Goal: Information Seeking & Learning: Learn about a topic

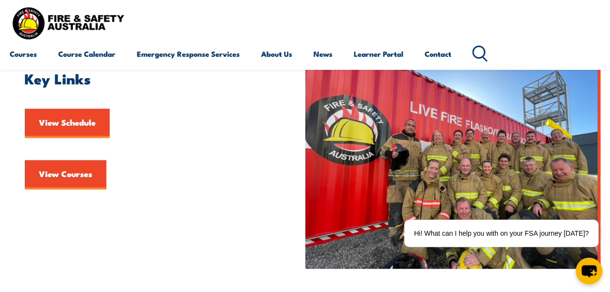
scroll to position [242, 0]
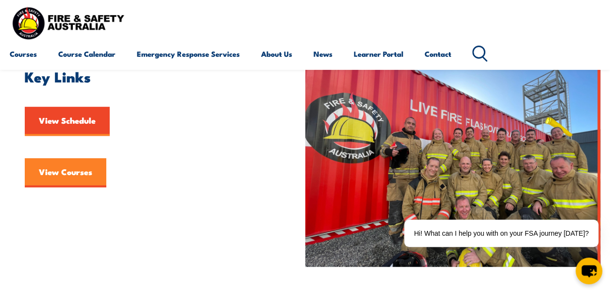
click at [75, 173] on link "View Courses" at bounding box center [65, 172] width 81 height 29
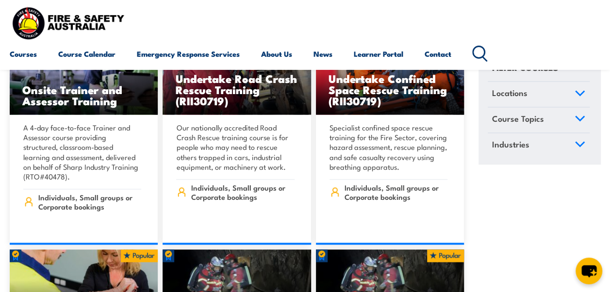
scroll to position [673, 0]
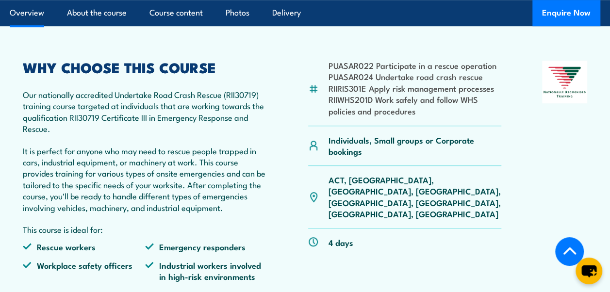
scroll to position [289, 0]
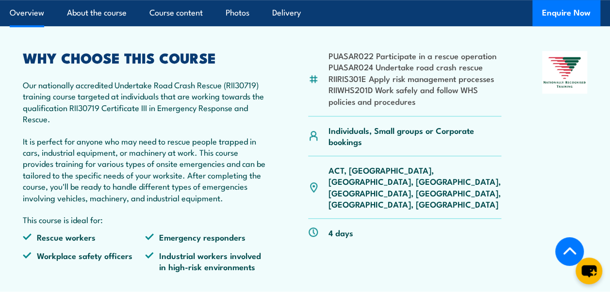
click at [315, 182] on img at bounding box center [313, 187] width 11 height 11
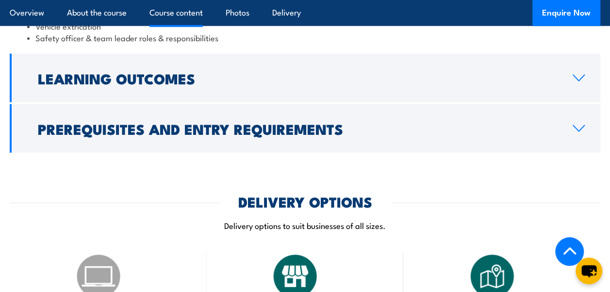
scroll to position [1053, 0]
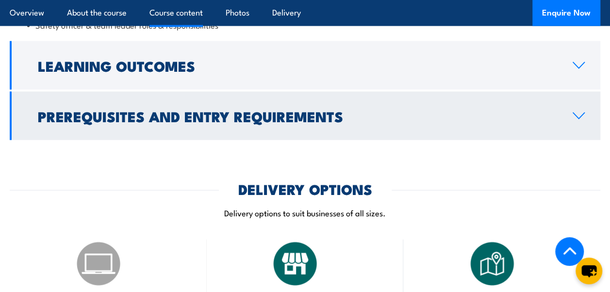
click at [578, 114] on icon at bounding box center [578, 116] width 13 height 8
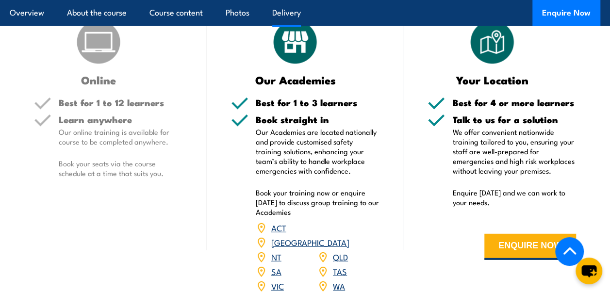
scroll to position [1258, 0]
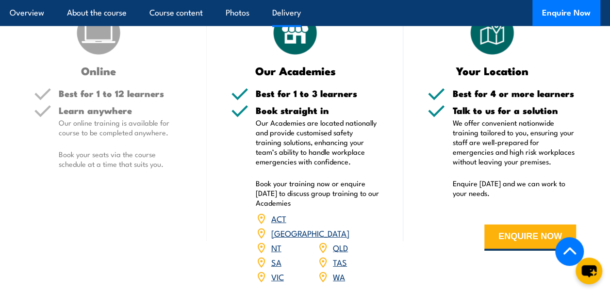
click at [345, 227] on link "NSW" at bounding box center [310, 233] width 78 height 12
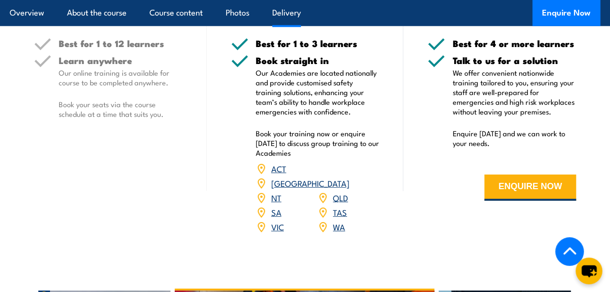
scroll to position [1343, 0]
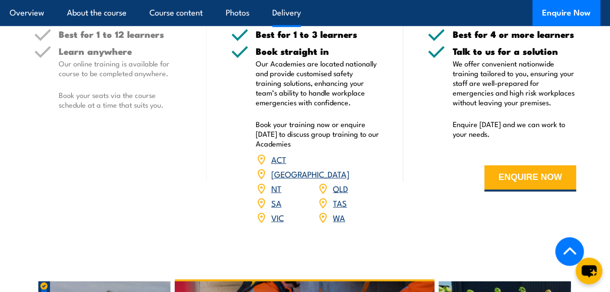
click at [345, 168] on link "NSW" at bounding box center [310, 174] width 78 height 12
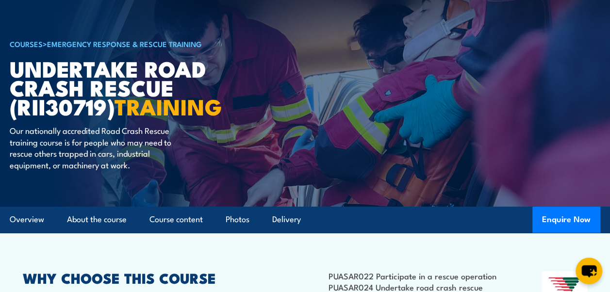
scroll to position [0, 0]
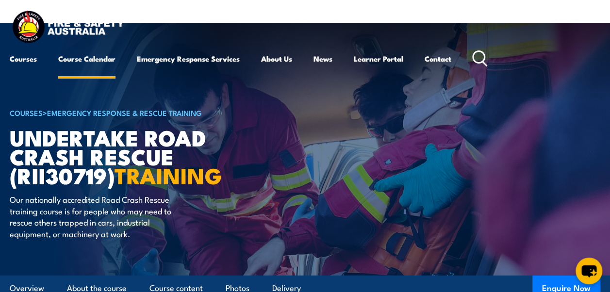
click at [92, 61] on link "Course Calendar" at bounding box center [86, 58] width 57 height 23
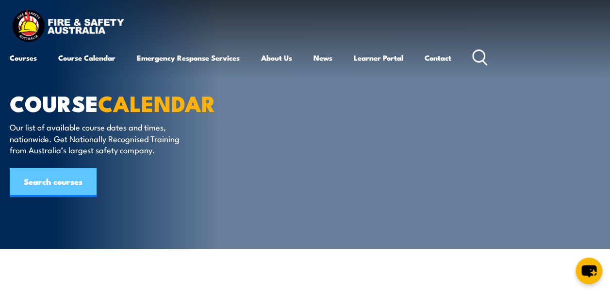
click at [73, 180] on link "Search courses" at bounding box center [53, 182] width 87 height 29
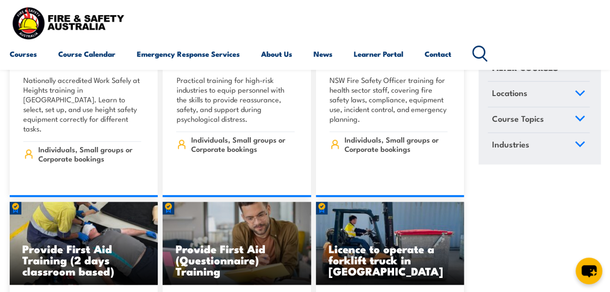
scroll to position [369, 0]
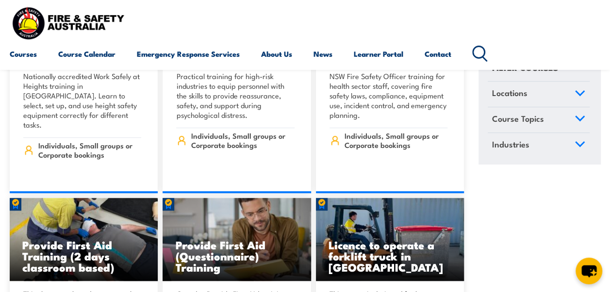
click at [580, 88] on link "Locations" at bounding box center [538, 94] width 102 height 25
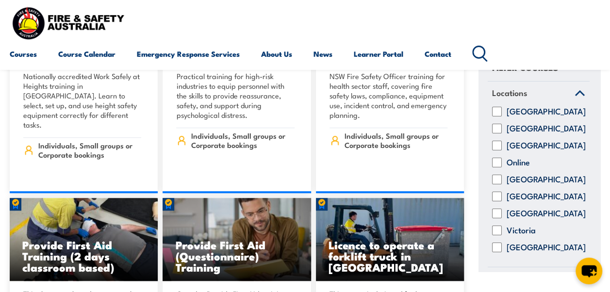
click at [528, 134] on label "[GEOGRAPHIC_DATA]" at bounding box center [545, 129] width 79 height 10
click at [501, 134] on input "[GEOGRAPHIC_DATA]" at bounding box center [497, 129] width 10 height 10
checkbox input "true"
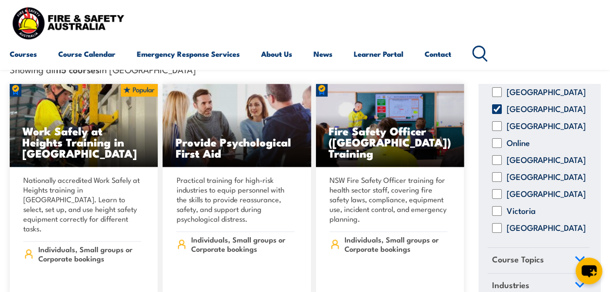
scroll to position [60, 0]
click at [575, 257] on icon at bounding box center [579, 259] width 9 height 4
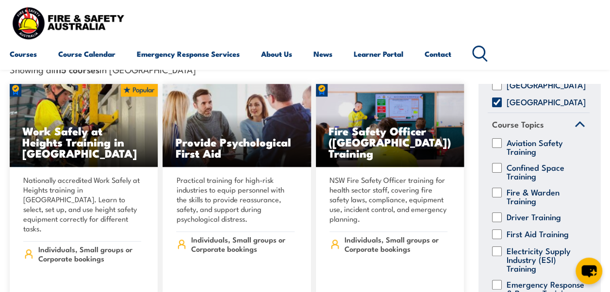
scroll to position [59, 0]
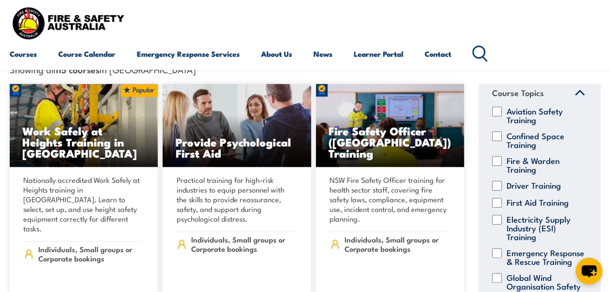
click at [500, 156] on input "Fire & Warden Training" at bounding box center [497, 161] width 10 height 10
checkbox input "true"
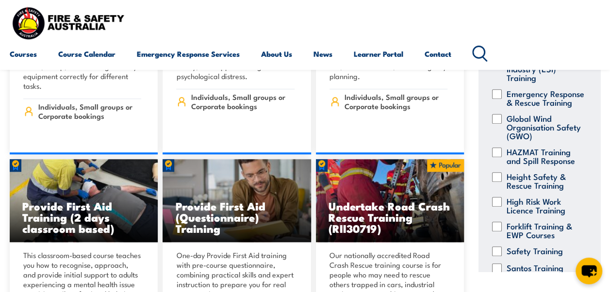
scroll to position [346, 0]
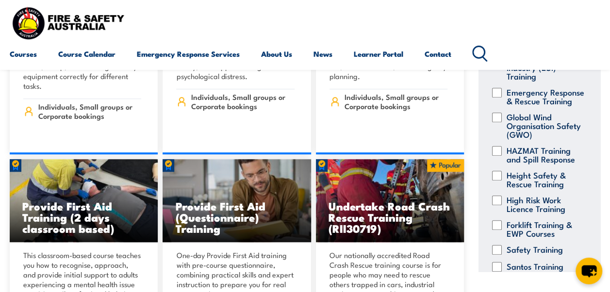
click at [501, 105] on div "Emergency Response & Rescue Training" at bounding box center [538, 96] width 102 height 17
click at [485, 97] on div "FILTER COURSES Locations Australian Capital Territory New South Wales Northern …" at bounding box center [539, 161] width 122 height 221
click at [499, 230] on input "Forklift Training & EWP Courses" at bounding box center [497, 225] width 10 height 10
checkbox input "true"
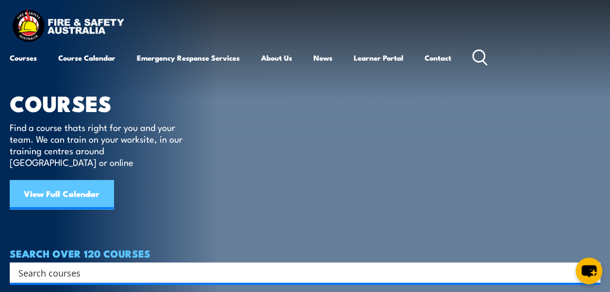
click at [64, 185] on link "View Full Calendar" at bounding box center [62, 194] width 104 height 29
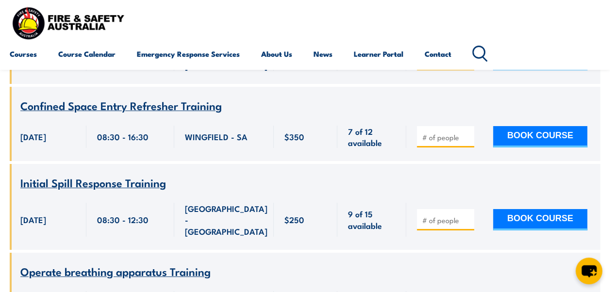
scroll to position [1655, 0]
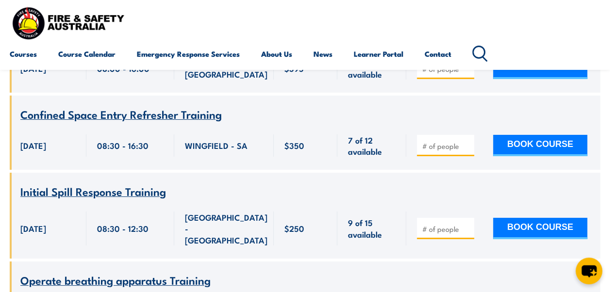
click at [97, 183] on span "Initial Spill Response Training" at bounding box center [92, 191] width 145 height 16
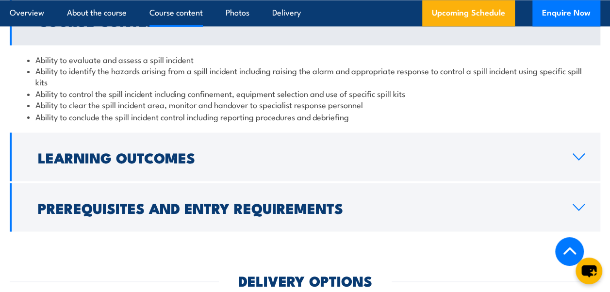
scroll to position [854, 0]
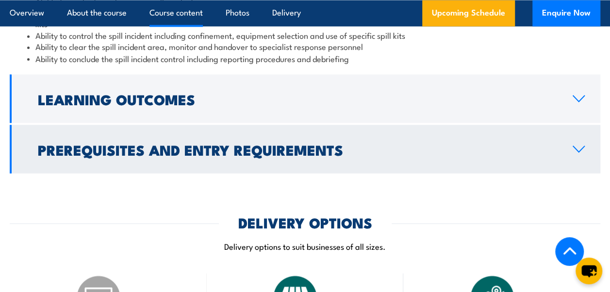
click at [583, 151] on icon at bounding box center [578, 149] width 13 height 8
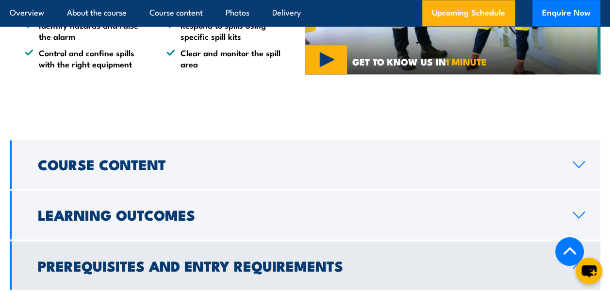
scroll to position [639, 0]
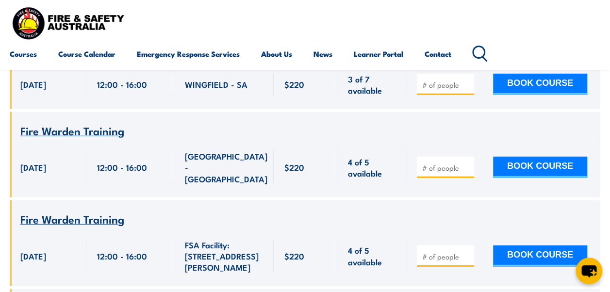
scroll to position [3142, 0]
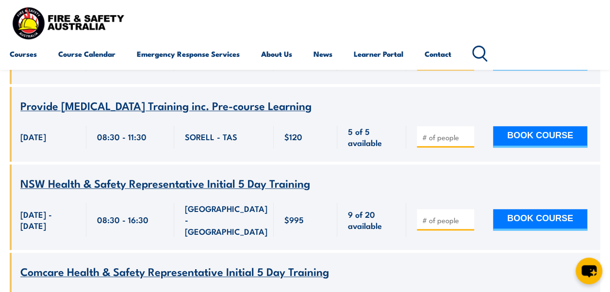
scroll to position [4073, 0]
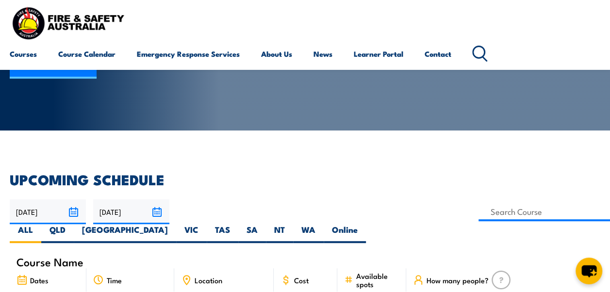
scroll to position [166, 0]
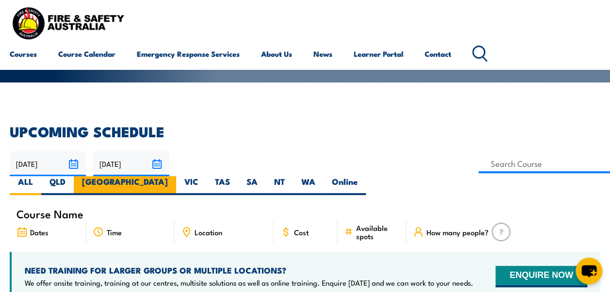
click at [176, 176] on label "[GEOGRAPHIC_DATA]" at bounding box center [125, 185] width 102 height 19
click at [174, 176] on input "[GEOGRAPHIC_DATA]" at bounding box center [171, 179] width 6 height 6
radio input "true"
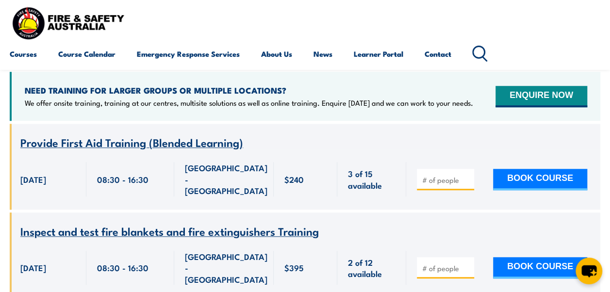
scroll to position [339, 0]
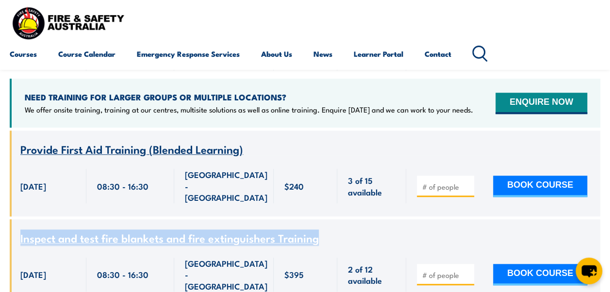
drag, startPoint x: 329, startPoint y: 211, endPoint x: 16, endPoint y: 210, distance: 313.8
click at [16, 219] on div "Course Name Inspect and test fire blankets and fire extinguishers Training" at bounding box center [305, 231] width 590 height 25
copy span "Inspect and test fire blankets and fire extinguishers Training"
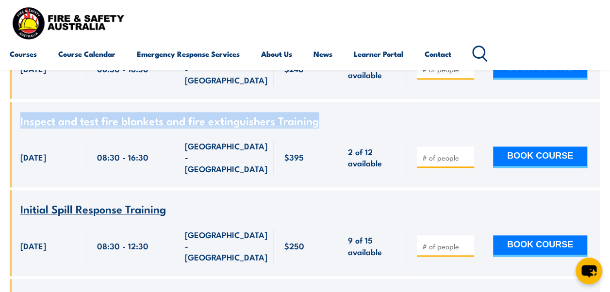
scroll to position [470, 0]
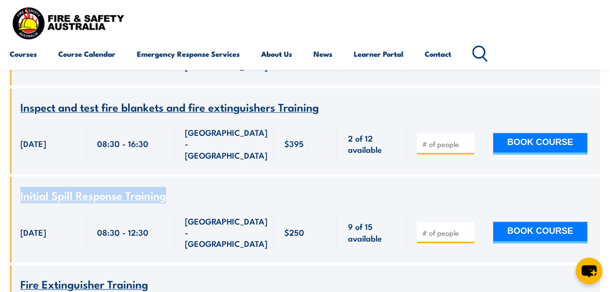
drag, startPoint x: 170, startPoint y: 158, endPoint x: 16, endPoint y: 155, distance: 153.3
click at [16, 177] on div "Course Name Initial Spill Response Training" at bounding box center [305, 189] width 590 height 25
copy span "Initial Spill Response Training"
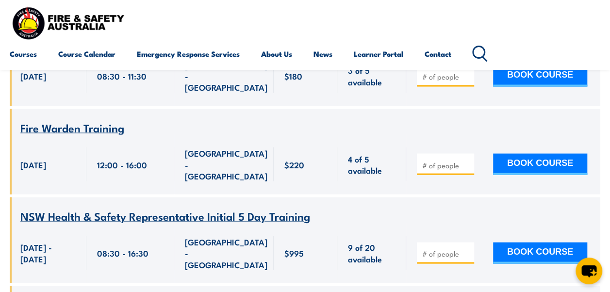
scroll to position [900, 0]
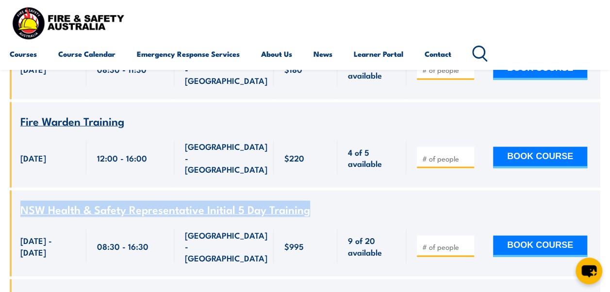
drag, startPoint x: 315, startPoint y: 116, endPoint x: 15, endPoint y: 111, distance: 300.7
click at [15, 190] on div "Course Name NSW Health & Safety Representative Initial 5 Day Training" at bounding box center [305, 202] width 590 height 25
copy span "NSW Health & Safety Representative Initial 5 Day Training"
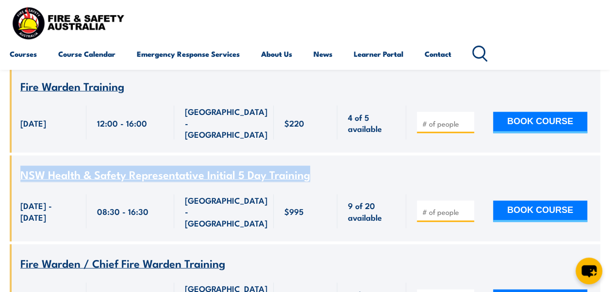
scroll to position [976, 0]
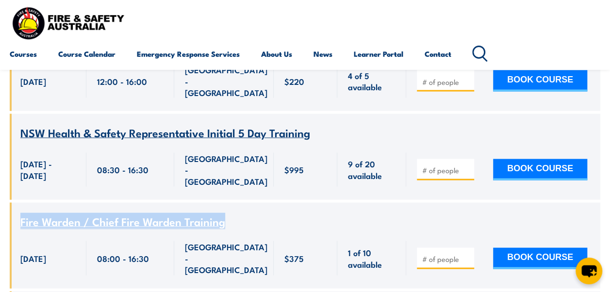
drag, startPoint x: 228, startPoint y: 114, endPoint x: 11, endPoint y: 115, distance: 216.8
click at [11, 203] on div "Course Name Fire Warden / Chief Fire Warden Training" at bounding box center [305, 215] width 590 height 25
copy span "Fire Warden / Chief Fire Warden Training"
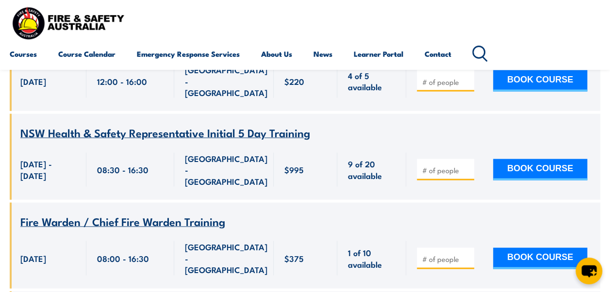
drag, startPoint x: 606, startPoint y: 63, endPoint x: 609, endPoint y: 67, distance: 5.0
click at [609, 67] on header "Courses Course Calendar Emergency Response Services Services Overview Emergency…" at bounding box center [305, 35] width 610 height 70
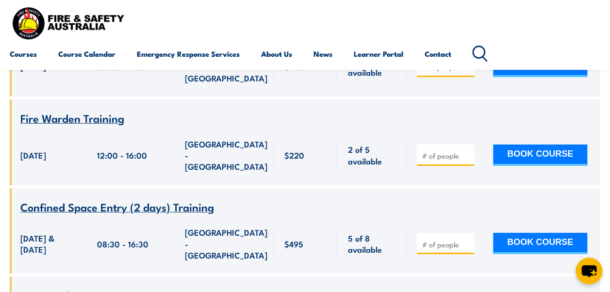
scroll to position [1515, 0]
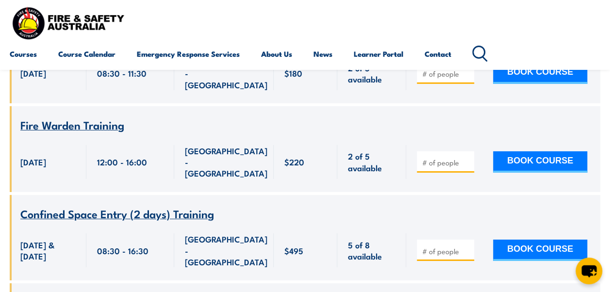
drag, startPoint x: 165, startPoint y: 121, endPoint x: 11, endPoint y: 121, distance: 154.2
click at [11, 283] on div "Course Name Issue work permits Training" at bounding box center [305, 295] width 590 height 25
copy span "Issue work permits Training"
drag, startPoint x: 307, startPoint y: 196, endPoint x: 8, endPoint y: 180, distance: 299.7
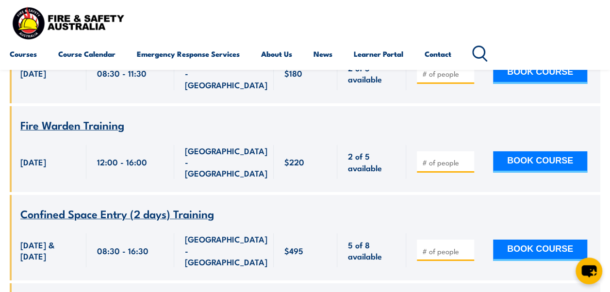
copy span "Demonstrate First Attack Firefighting Equipment Training"
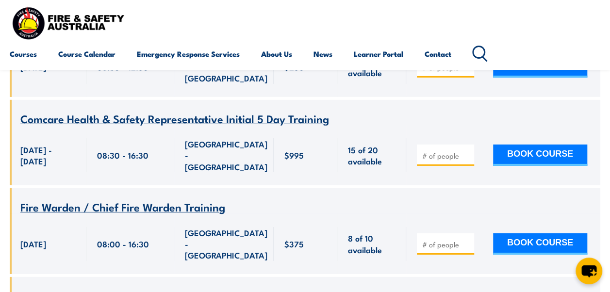
scroll to position [3300, 0]
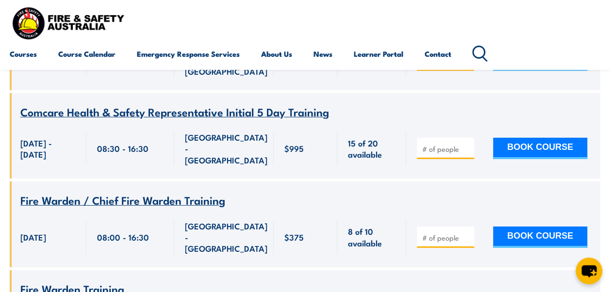
drag, startPoint x: 203, startPoint y: 138, endPoint x: -2, endPoint y: 132, distance: 204.8
copy span "Work as a safety observer/spotter"
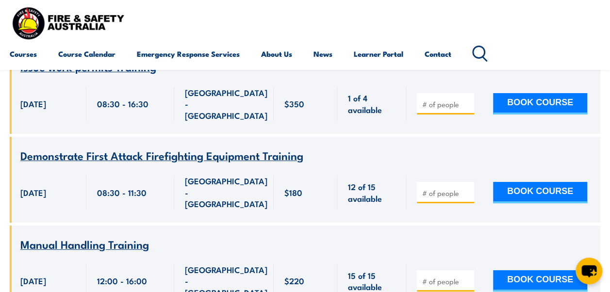
scroll to position [0, 0]
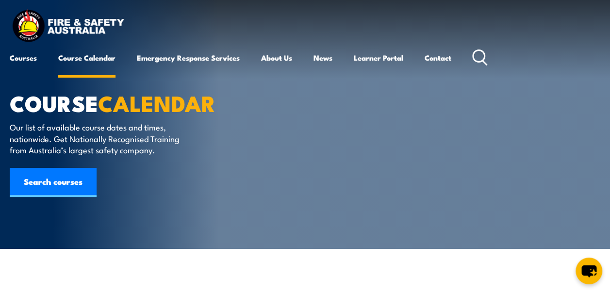
click at [99, 55] on link "Course Calendar" at bounding box center [86, 57] width 57 height 23
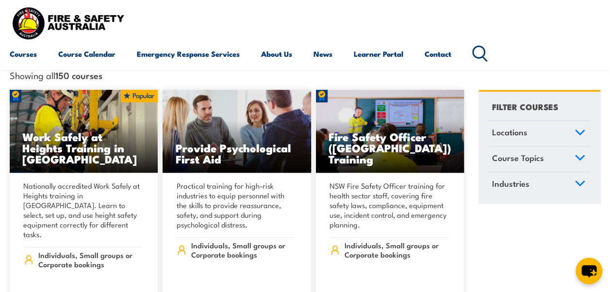
scroll to position [278, 0]
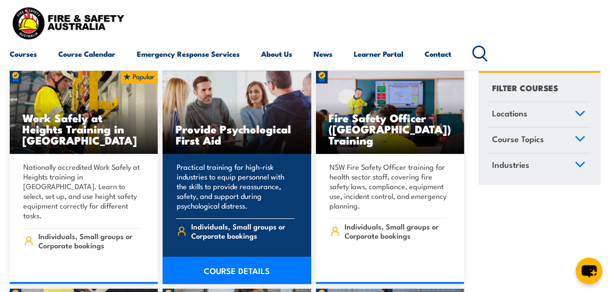
click at [254, 123] on h3 "Provide Psychological First Aid" at bounding box center [236, 134] width 123 height 22
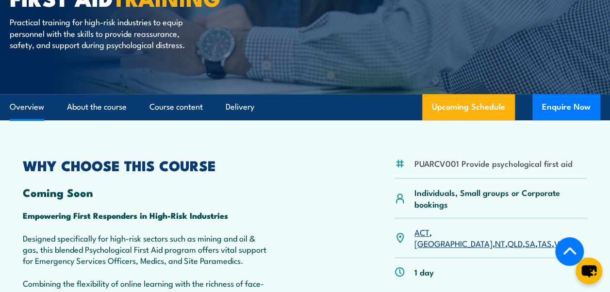
scroll to position [181, 0]
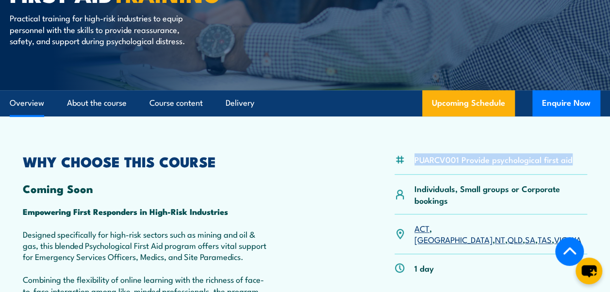
drag, startPoint x: 568, startPoint y: 162, endPoint x: 414, endPoint y: 163, distance: 154.7
click at [414, 163] on li "PUARCV001 Provide psychological first aid" at bounding box center [493, 159] width 158 height 11
copy li "PUARCV001 Provide psychological first aid"
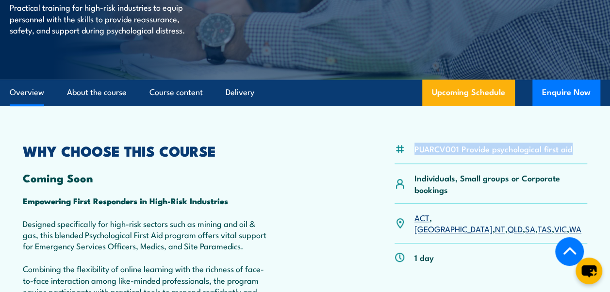
scroll to position [138, 0]
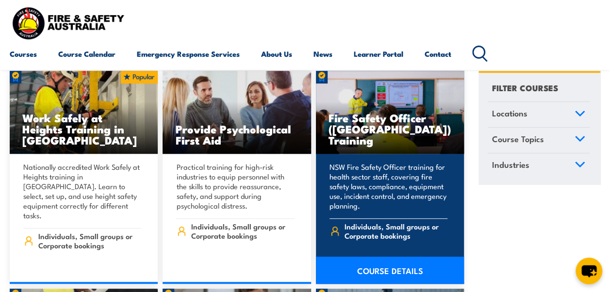
click at [363, 129] on h3 "Fire Safety Officer ([GEOGRAPHIC_DATA]) Training" at bounding box center [389, 128] width 123 height 33
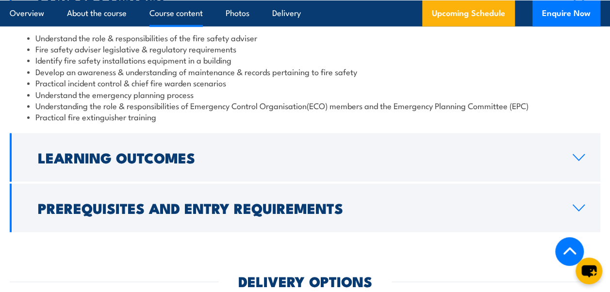
scroll to position [995, 0]
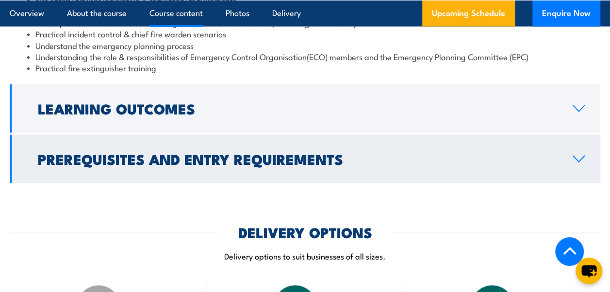
click at [582, 160] on icon at bounding box center [578, 159] width 13 height 8
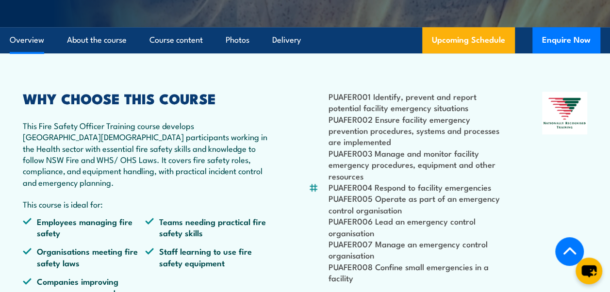
scroll to position [247, 0]
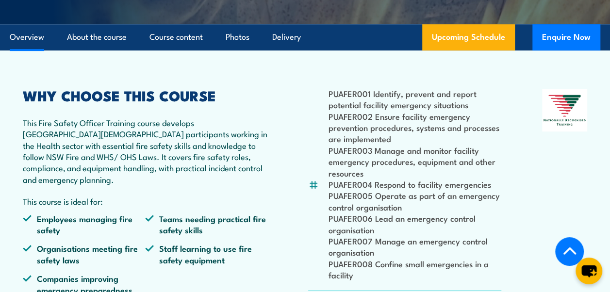
click at [271, 154] on div "PUAFER001 Identify, prevent and report potential facility emergency situations …" at bounding box center [305, 238] width 564 height 298
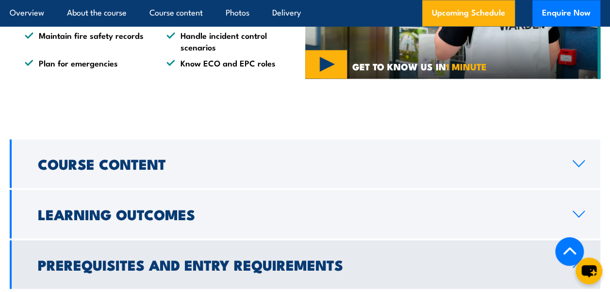
scroll to position [774, 0]
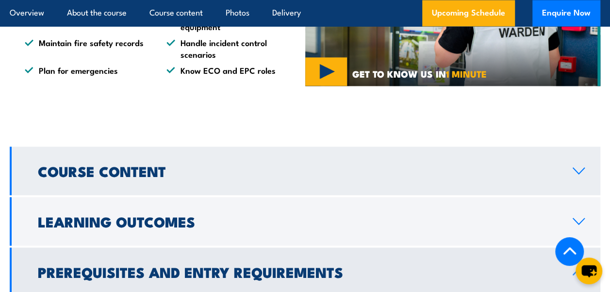
click at [580, 168] on icon at bounding box center [578, 171] width 13 height 8
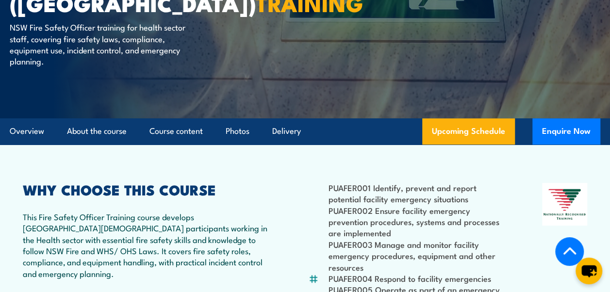
scroll to position [167, 0]
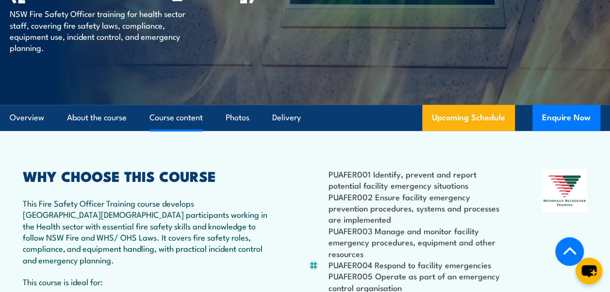
click at [188, 115] on link "Course content" at bounding box center [175, 118] width 53 height 26
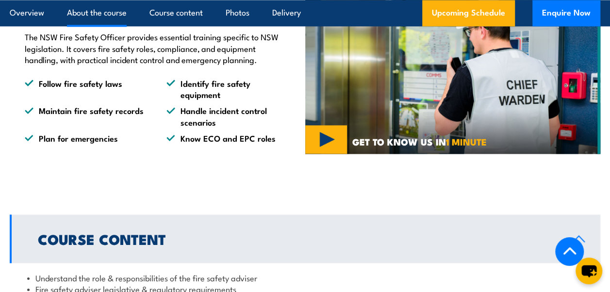
scroll to position [860, 0]
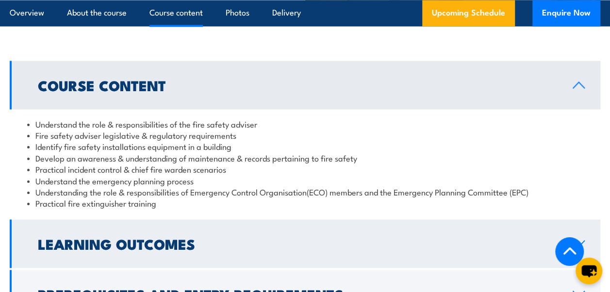
click at [594, 239] on link "Learning Outcomes" at bounding box center [305, 243] width 590 height 48
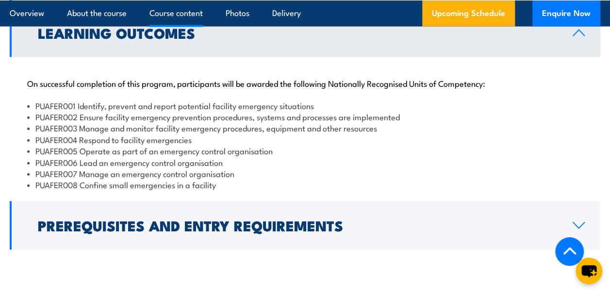
scroll to position [966, 0]
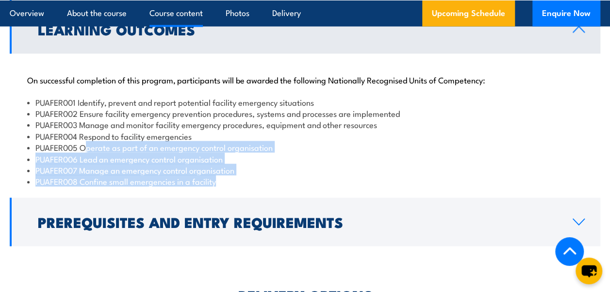
drag, startPoint x: 217, startPoint y: 183, endPoint x: 82, endPoint y: 135, distance: 142.8
click at [82, 135] on ul "PUAFER001 Identify‚ prevent and report potential facility emergency situations …" at bounding box center [304, 142] width 555 height 91
click at [416, 193] on div "On successful completion of this program‚ participants will be awarded the foll…" at bounding box center [305, 125] width 590 height 142
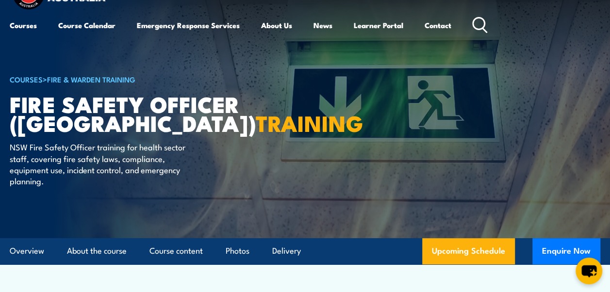
scroll to position [16, 0]
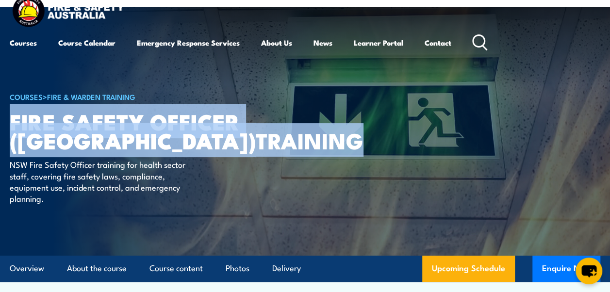
drag, startPoint x: 193, startPoint y: 144, endPoint x: 11, endPoint y: 136, distance: 181.5
click at [11, 136] on h1 "FIRE SAFETY OFFICER (NSW) TRAINING" at bounding box center [130, 131] width 240 height 38
copy h1 "FIRE SAFETY OFFICER (NSW) TRAINING"
click at [213, 147] on h1 "FIRE SAFETY OFFICER (NSW) TRAINING" at bounding box center [130, 131] width 240 height 38
drag, startPoint x: 12, startPoint y: 118, endPoint x: 193, endPoint y: 134, distance: 182.0
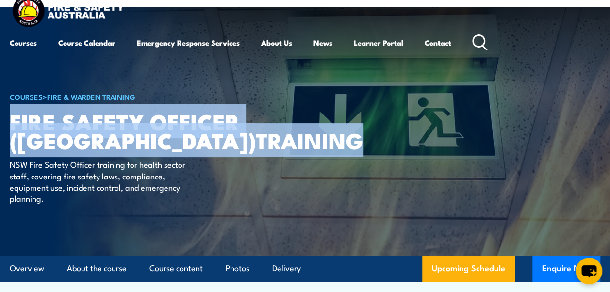
click at [193, 134] on h1 "FIRE SAFETY OFFICER (NSW) TRAINING" at bounding box center [130, 131] width 240 height 38
copy h1 "FIRE SAFETY OFFICER (NSW) TRAINING"
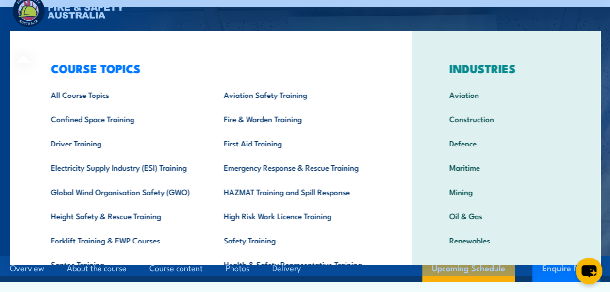
click at [16, 57] on icon at bounding box center [24, 59] width 16 height 8
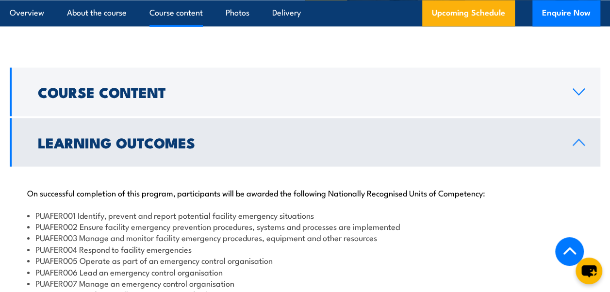
scroll to position [920, 0]
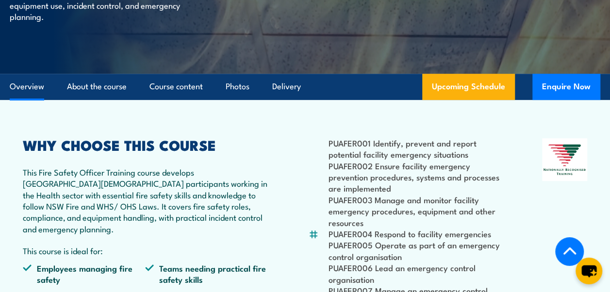
scroll to position [197, 0]
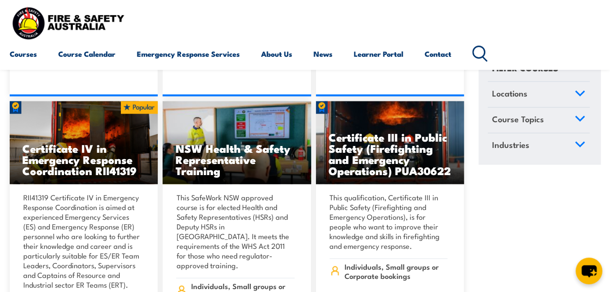
scroll to position [2866, 0]
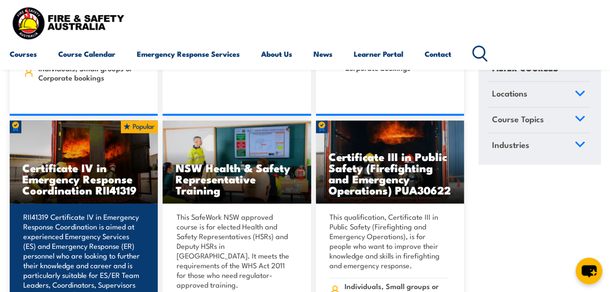
click at [96, 162] on h3 "Certificate IV in Emergency Response Coordination RII41319" at bounding box center [83, 178] width 123 height 33
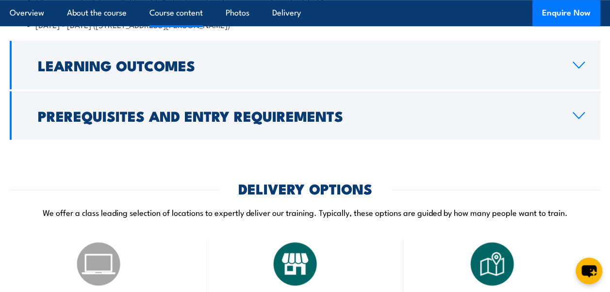
scroll to position [2196, 0]
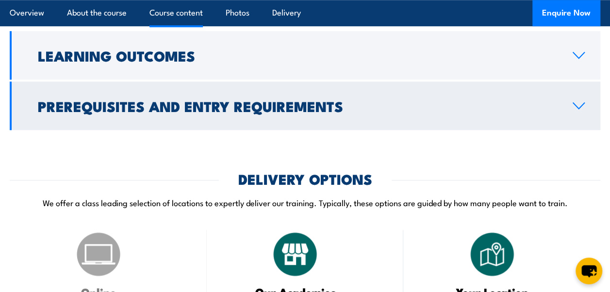
click at [585, 130] on link "Prerequisites and Entry Requirements" at bounding box center [305, 105] width 590 height 48
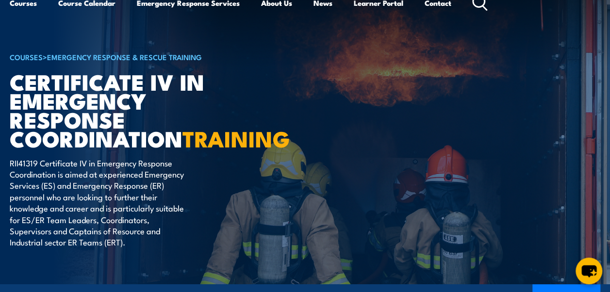
scroll to position [0, 0]
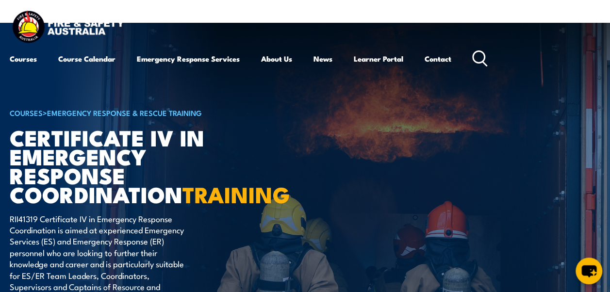
click at [609, 288] on img at bounding box center [305, 181] width 610 height 317
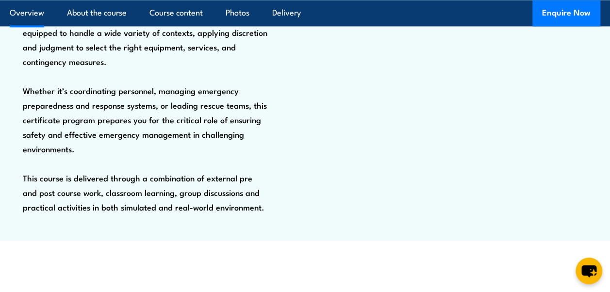
scroll to position [737, 0]
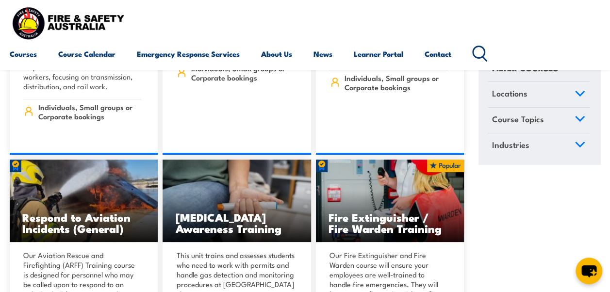
scroll to position [3613, 0]
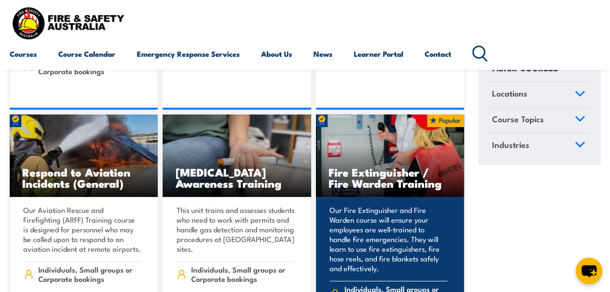
click at [405, 166] on h3 "Fire Extinguisher / Fire Warden Training" at bounding box center [389, 177] width 123 height 22
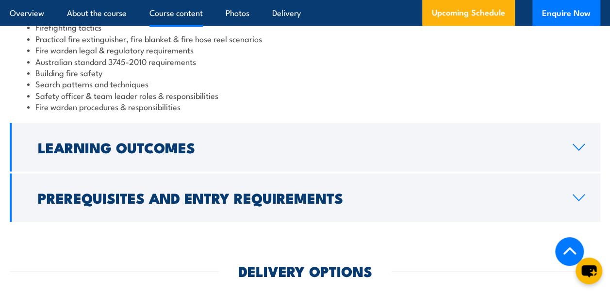
scroll to position [971, 0]
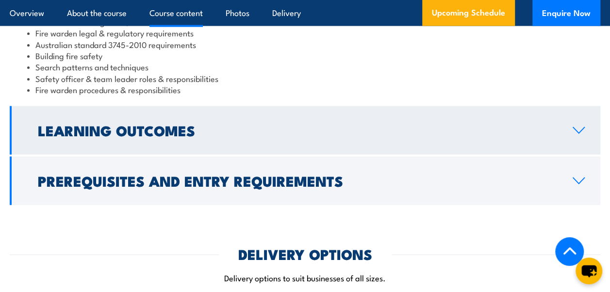
click at [578, 124] on link "Learning Outcomes" at bounding box center [305, 130] width 590 height 48
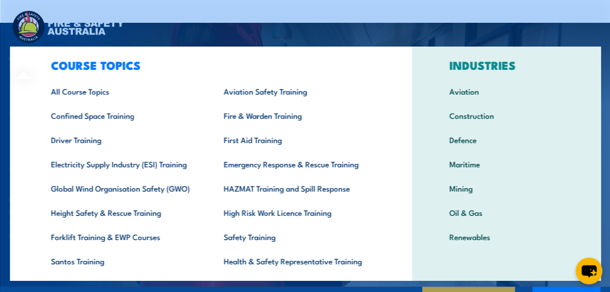
scroll to position [0, 0]
